Goal: Task Accomplishment & Management: Manage account settings

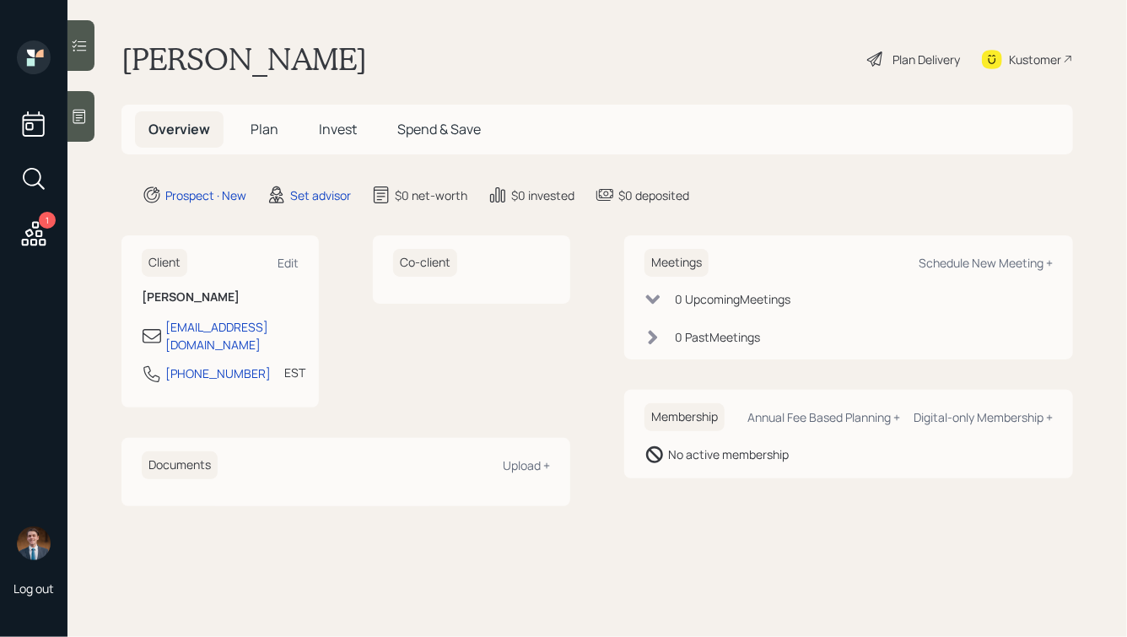
click at [80, 116] on icon at bounding box center [79, 116] width 17 height 17
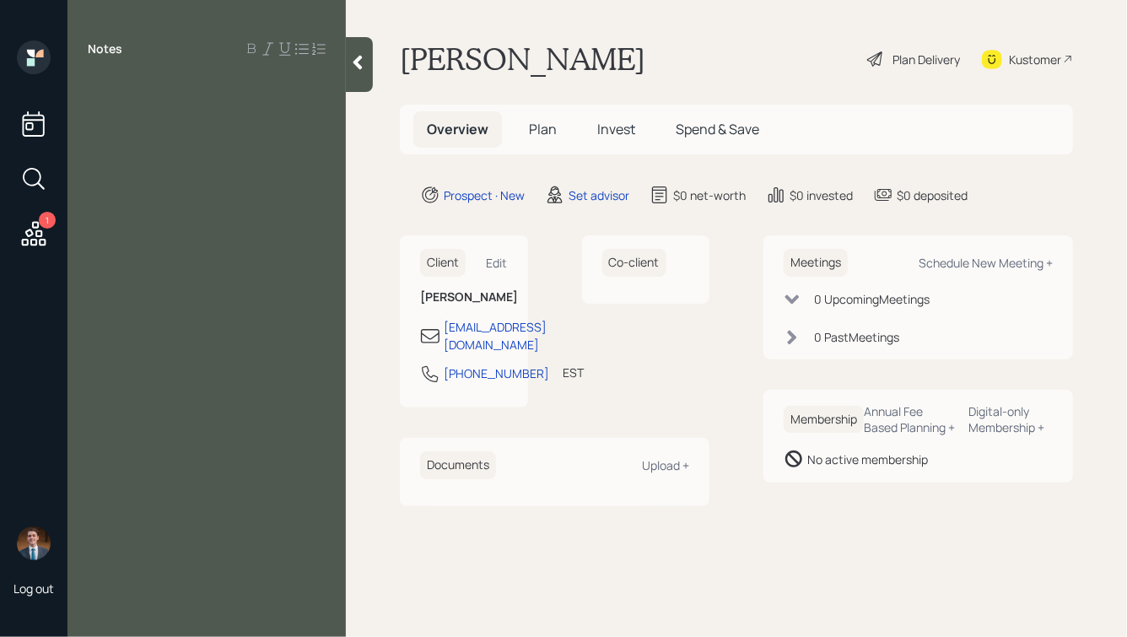
click at [29, 237] on icon at bounding box center [34, 233] width 30 height 30
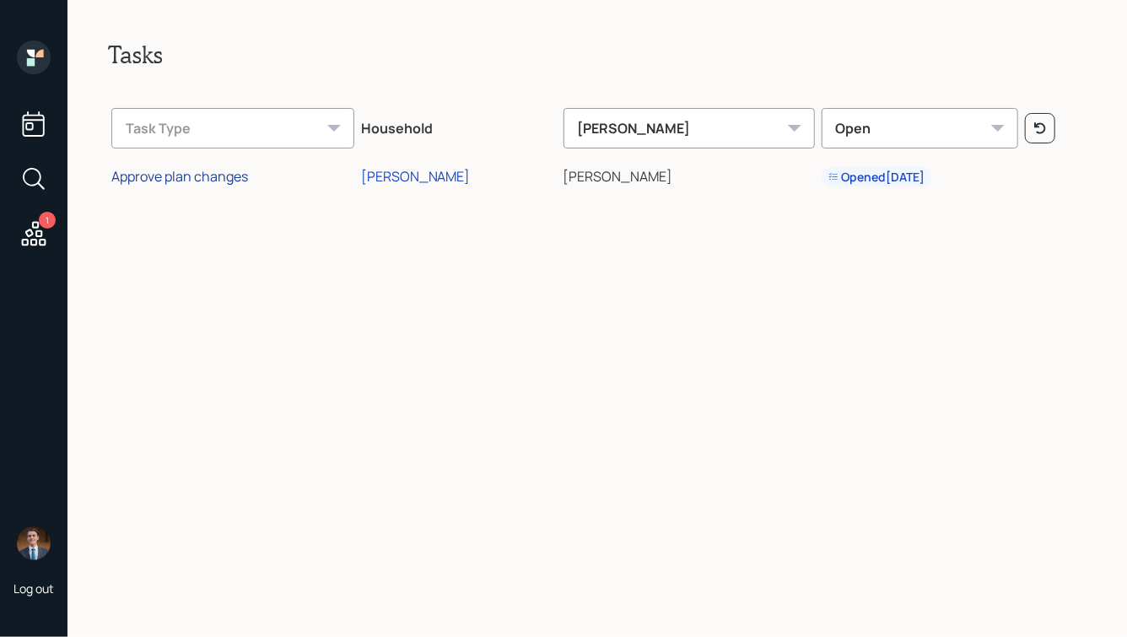
click at [202, 175] on div "Approve plan changes" at bounding box center [179, 176] width 137 height 19
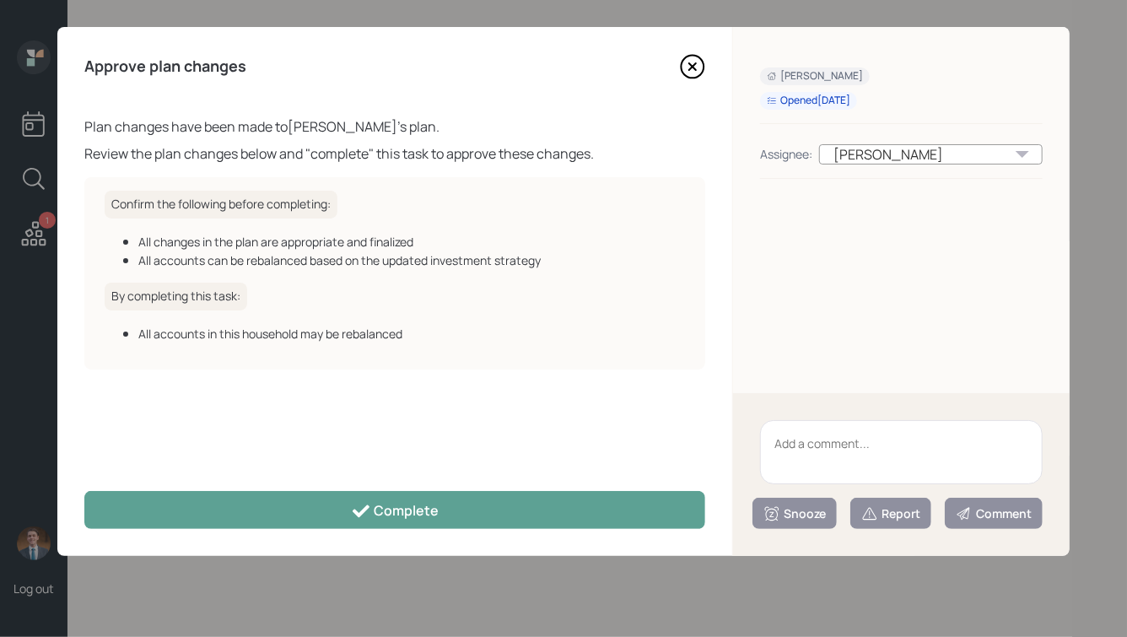
click at [828, 449] on textarea at bounding box center [901, 452] width 283 height 64
click at [692, 64] on icon at bounding box center [692, 66] width 25 height 25
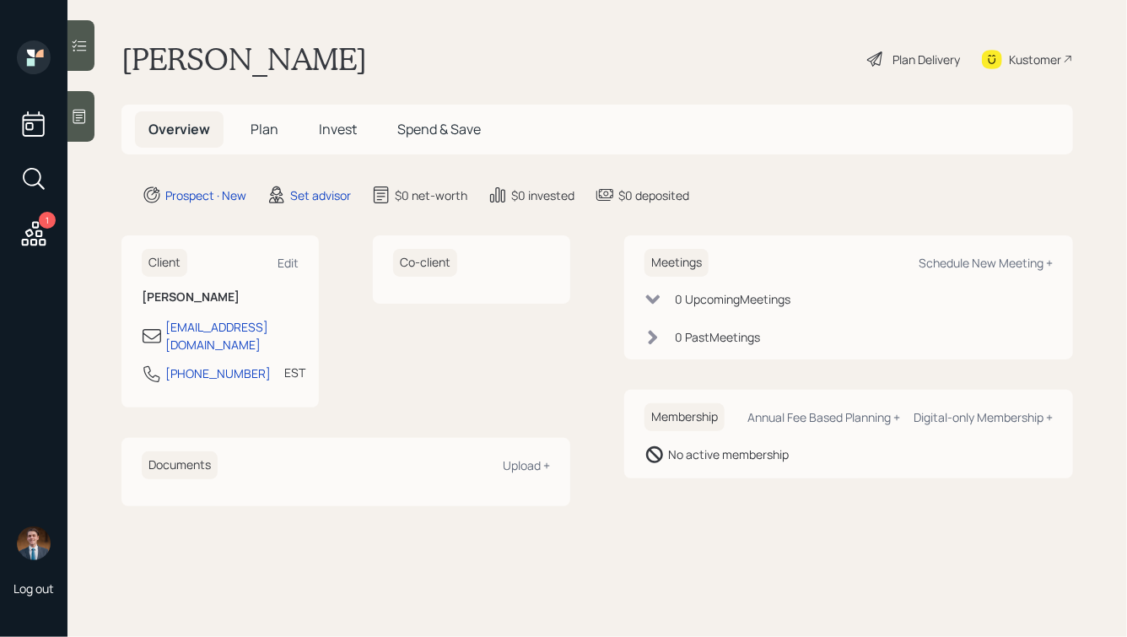
click at [79, 117] on icon at bounding box center [79, 117] width 13 height 14
